Goal: Task Accomplishment & Management: Use online tool/utility

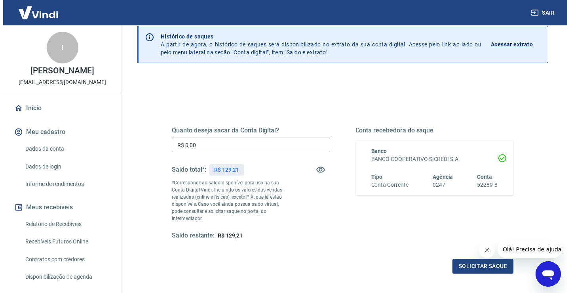
scroll to position [99, 0]
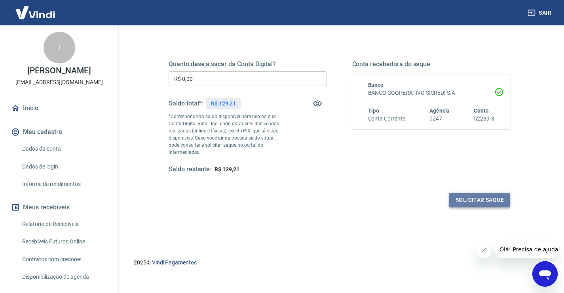
click at [475, 195] on button "Solicitar saque" at bounding box center [479, 199] width 61 height 15
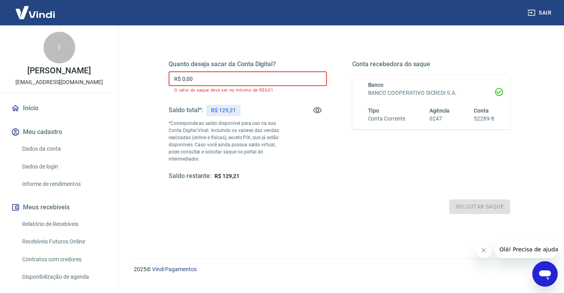
drag, startPoint x: 213, startPoint y: 80, endPoint x: 83, endPoint y: 74, distance: 129.5
click at [148, 74] on div "Quanto deseja sacar da Conta Digital? R$ 0,00 ​ O valor do saque deve ser no mí…" at bounding box center [339, 157] width 411 height 297
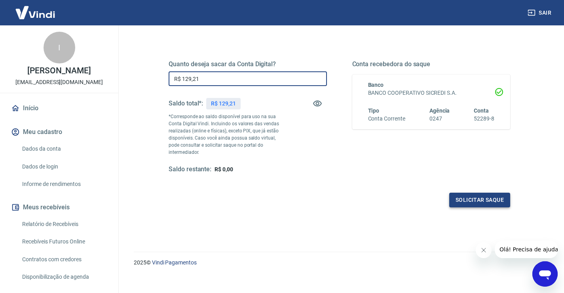
type input "R$ 129,21"
click at [477, 197] on button "Solicitar saque" at bounding box center [479, 199] width 61 height 15
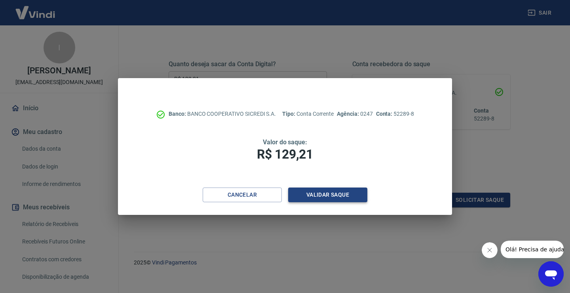
click at [354, 194] on button "Validar saque" at bounding box center [327, 194] width 79 height 15
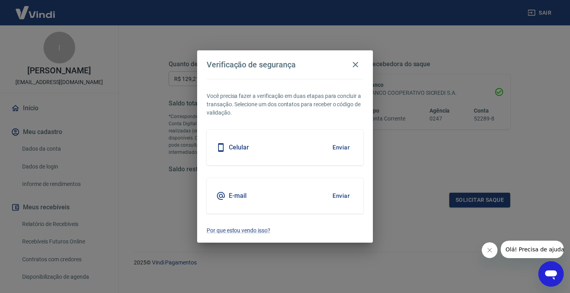
click at [339, 198] on button "Enviar" at bounding box center [341, 195] width 26 height 17
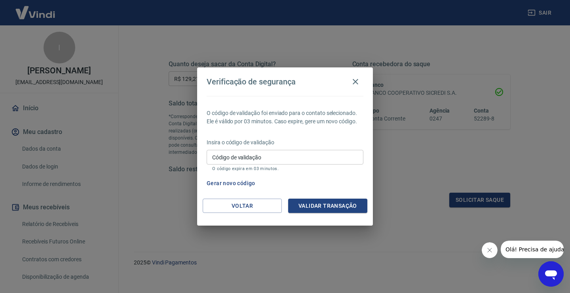
click at [276, 156] on input "Código de validação" at bounding box center [285, 157] width 157 height 15
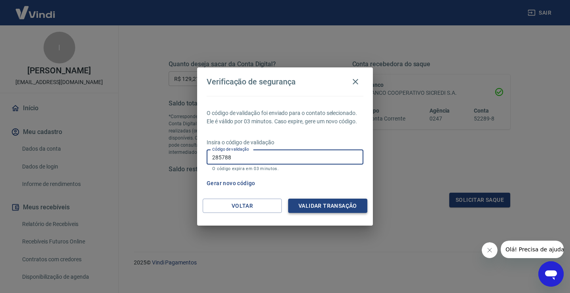
type input "285788"
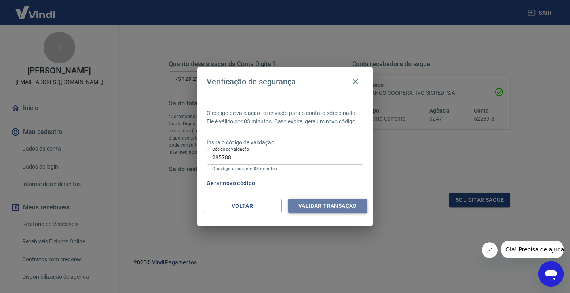
click at [308, 204] on button "Validar transação" at bounding box center [327, 205] width 79 height 15
